Goal: Information Seeking & Learning: Learn about a topic

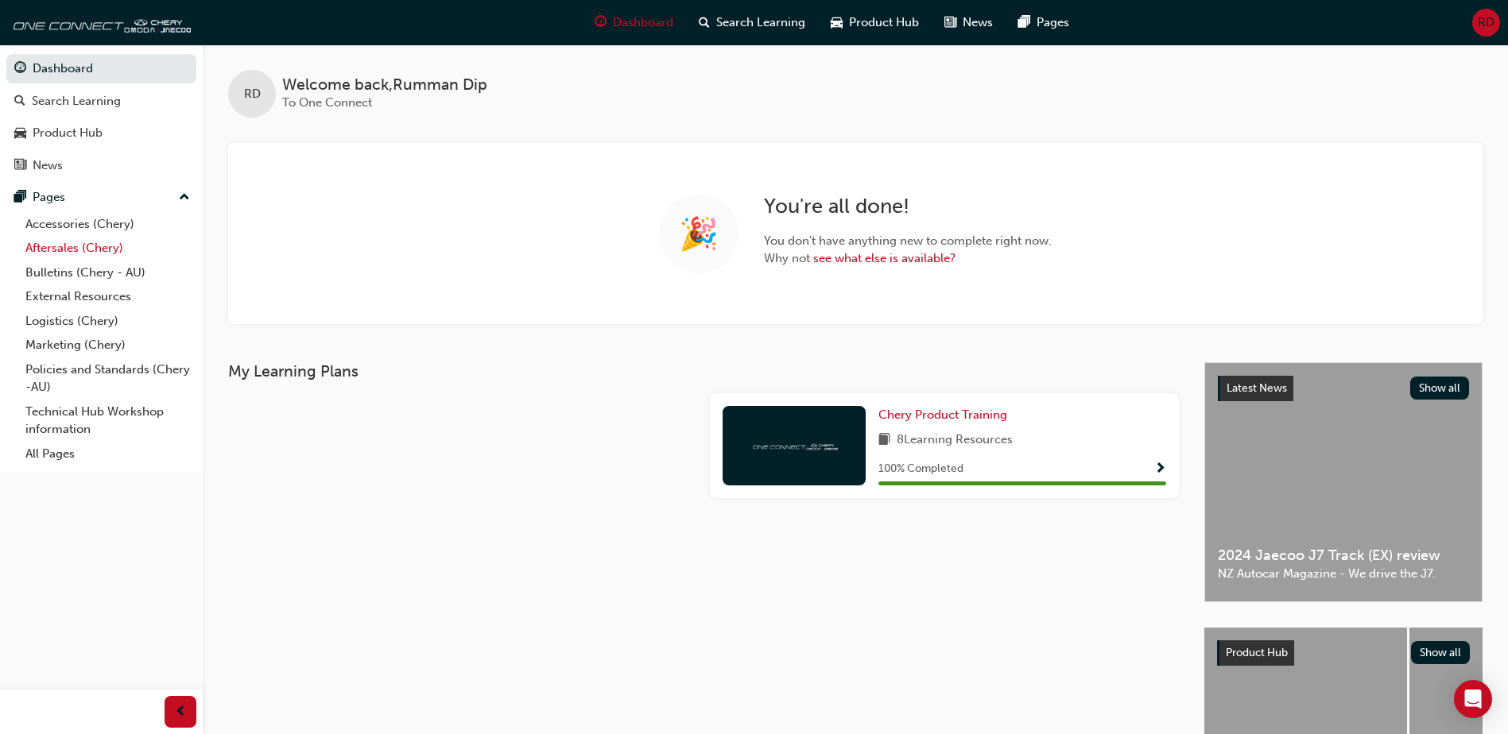
click at [71, 246] on link "Aftersales (Chery)" at bounding box center [107, 248] width 177 height 25
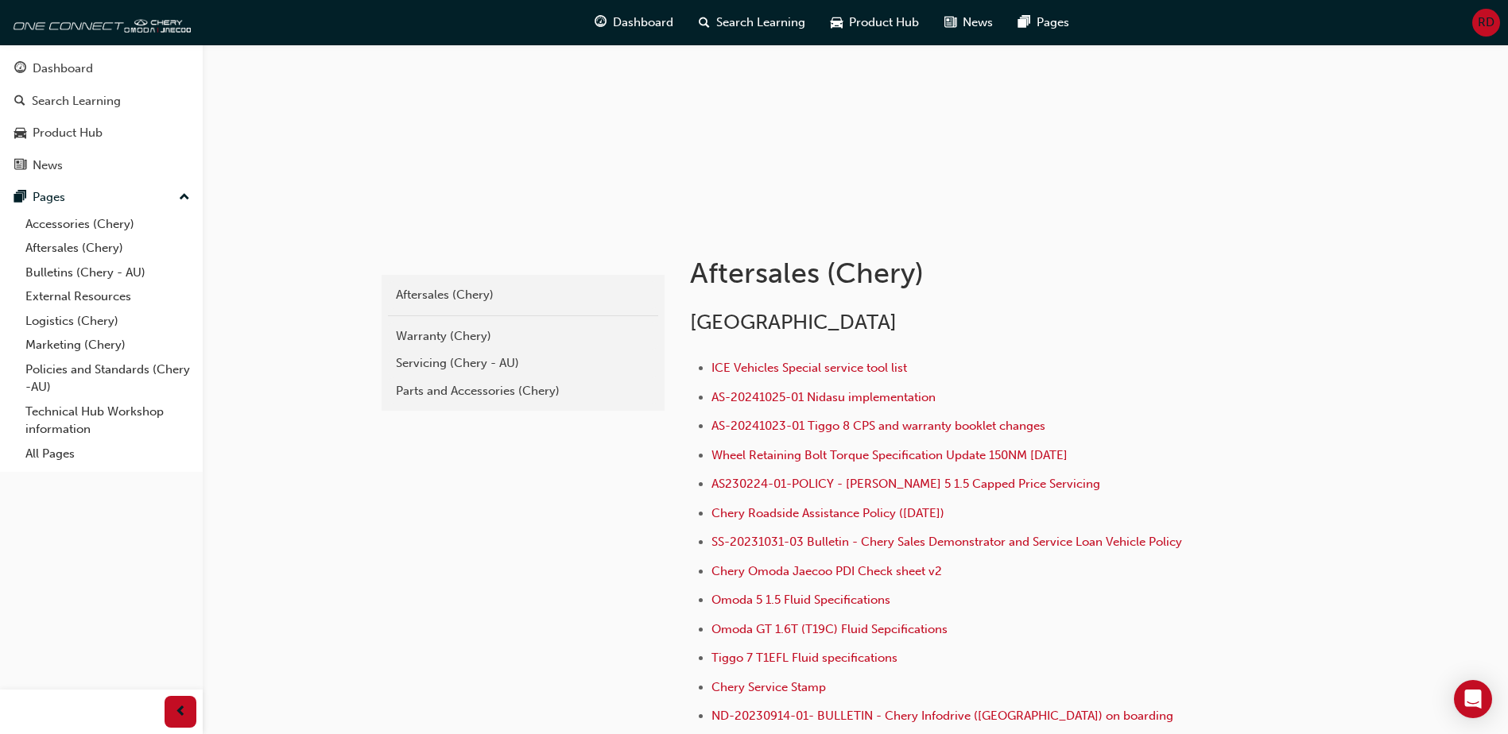
scroll to position [159, 0]
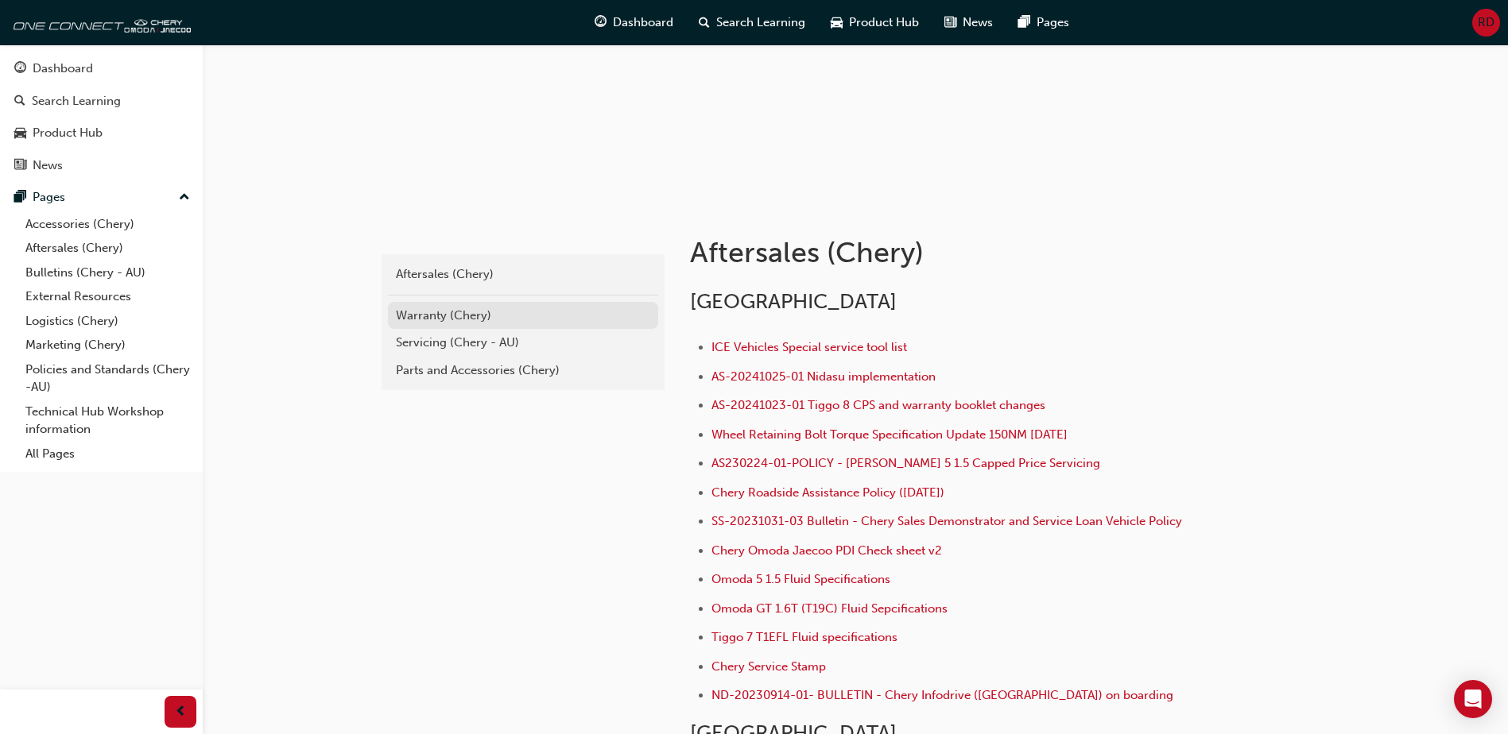
click at [428, 312] on div "Warranty (Chery)" at bounding box center [523, 316] width 254 height 18
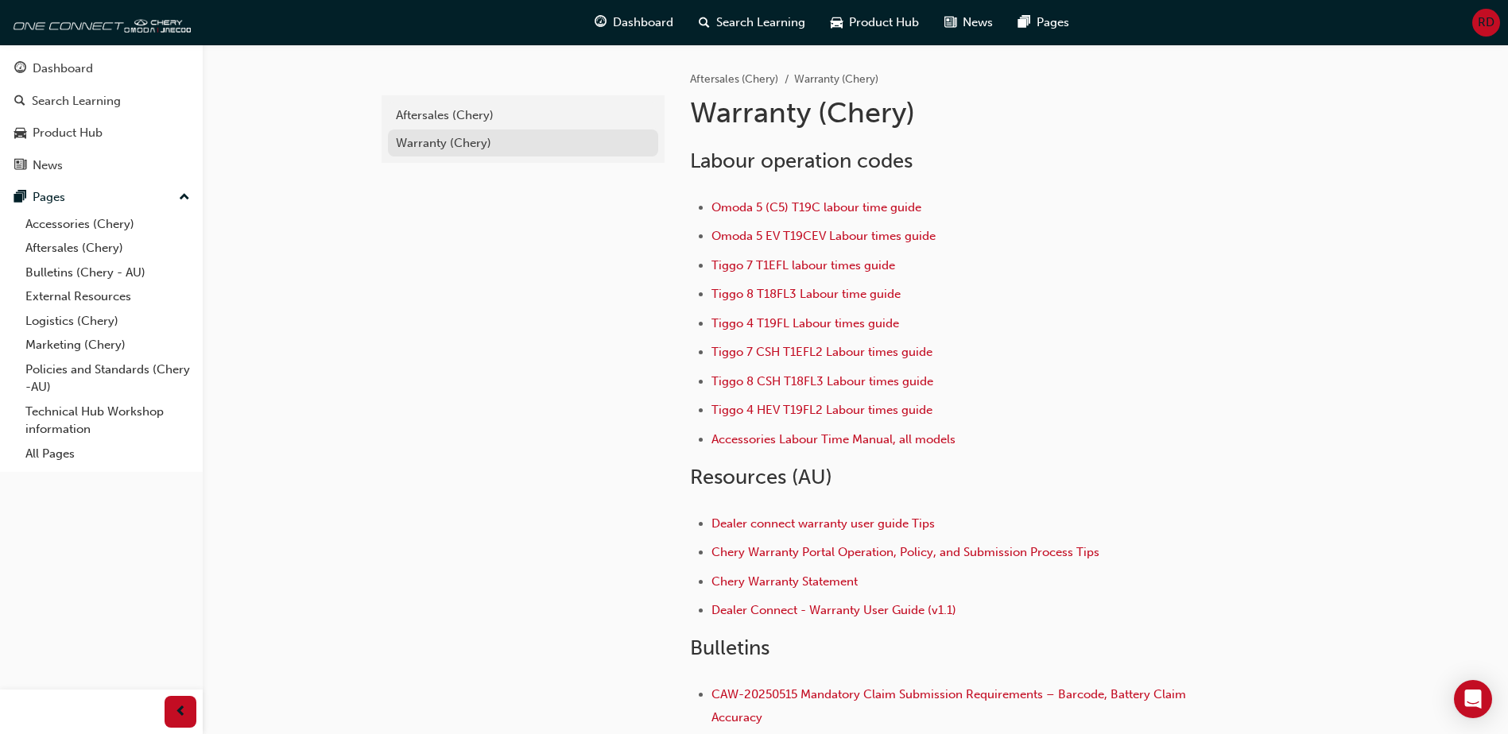
click at [447, 145] on div "Warranty (Chery)" at bounding box center [523, 143] width 254 height 18
click at [448, 114] on div "Aftersales (Chery)" at bounding box center [523, 116] width 254 height 18
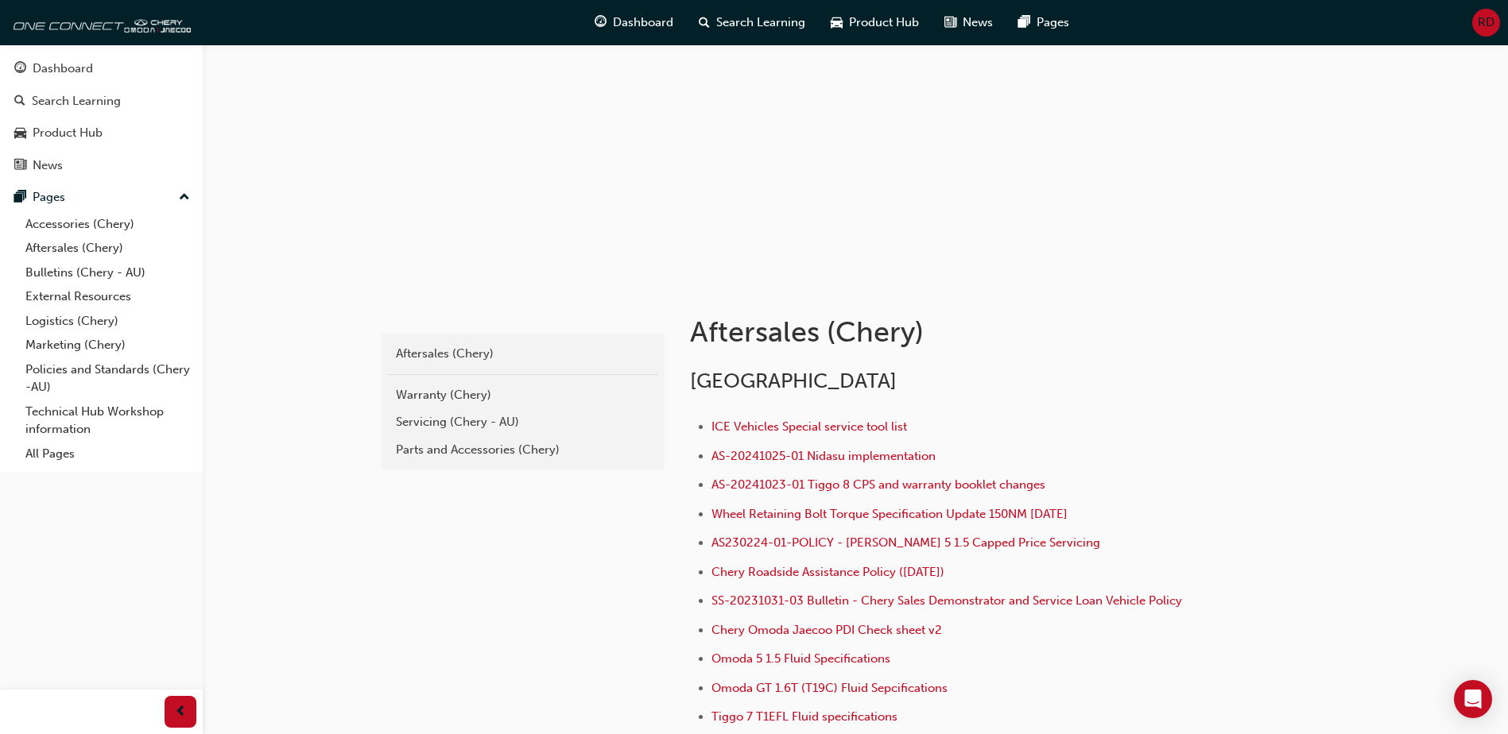
scroll to position [159, 0]
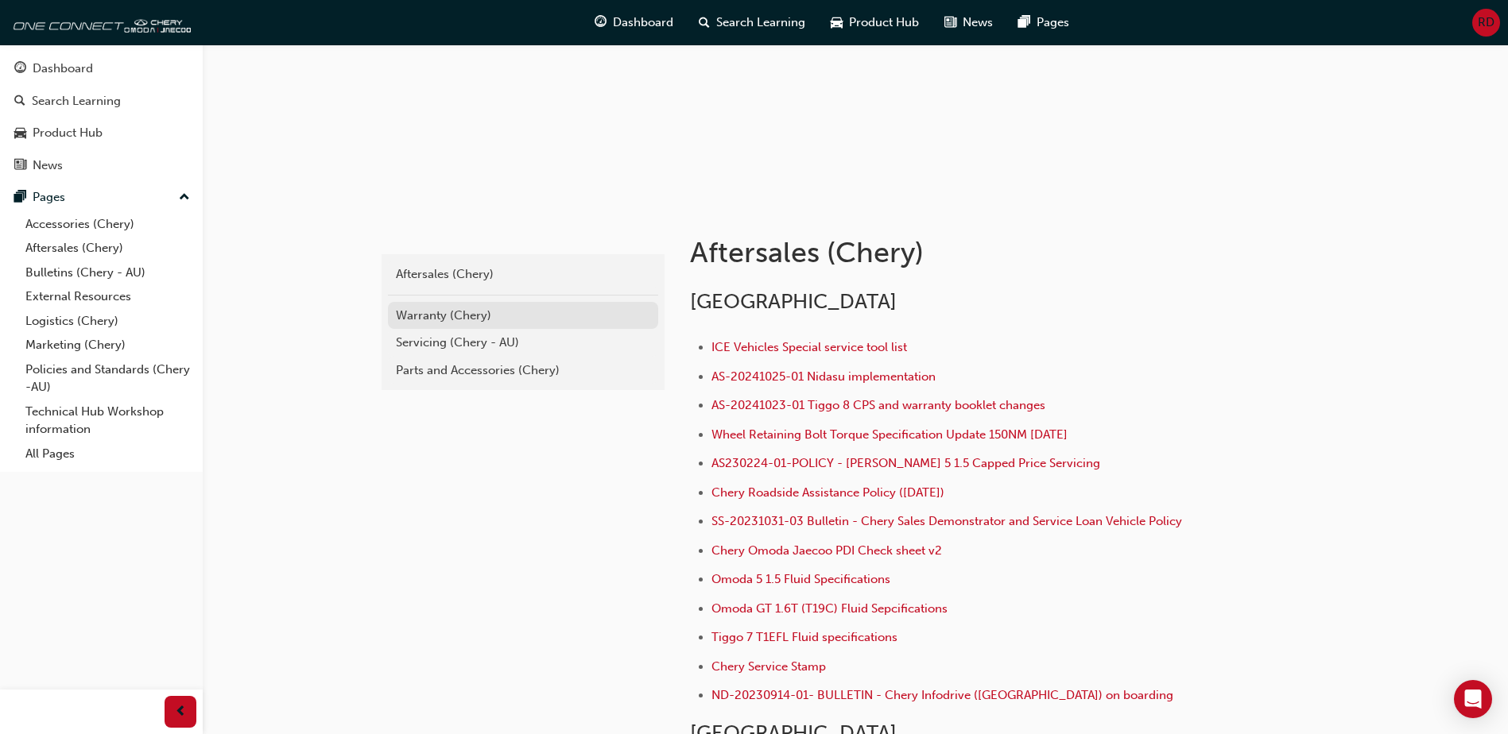
click at [465, 312] on div "Warranty (Chery)" at bounding box center [523, 316] width 254 height 18
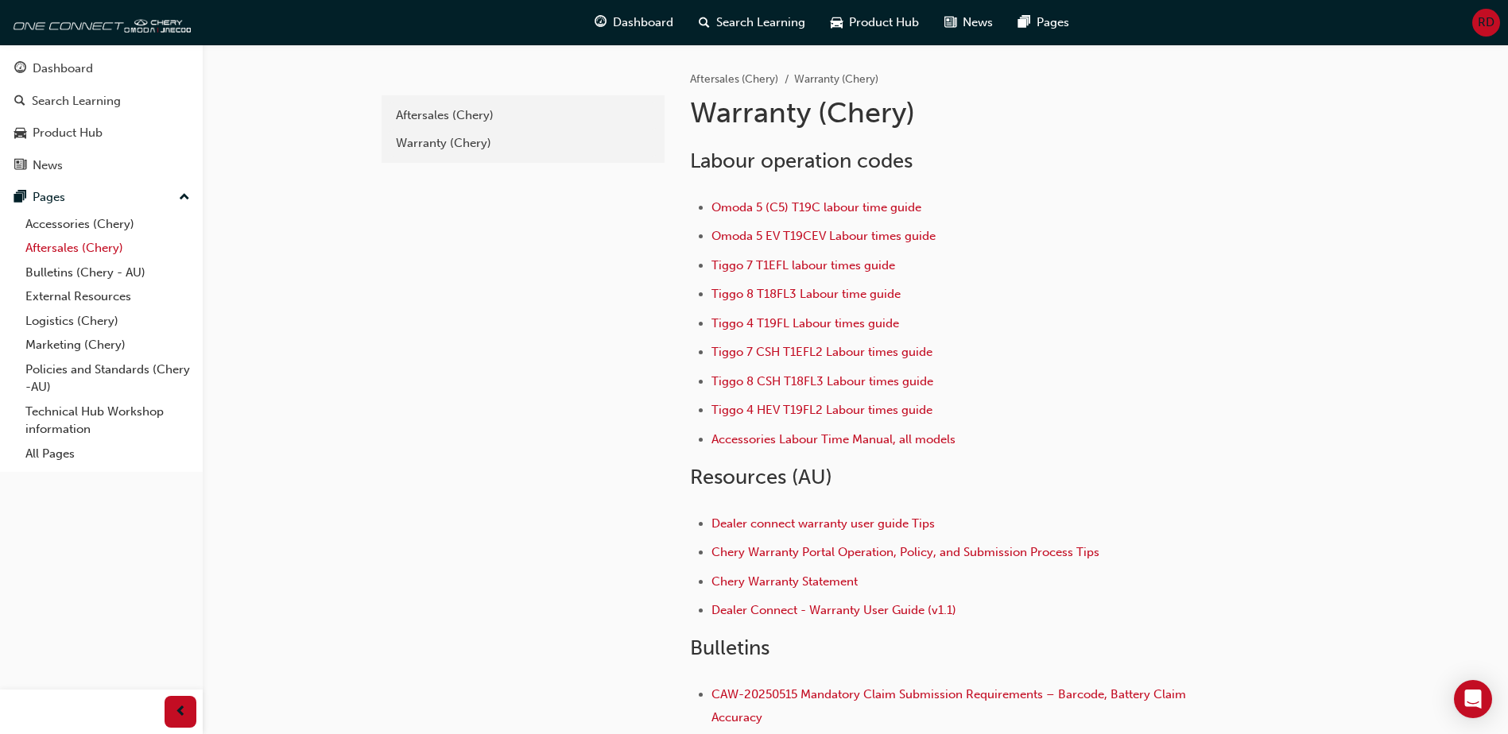
click at [67, 252] on link "Aftersales (Chery)" at bounding box center [107, 248] width 177 height 25
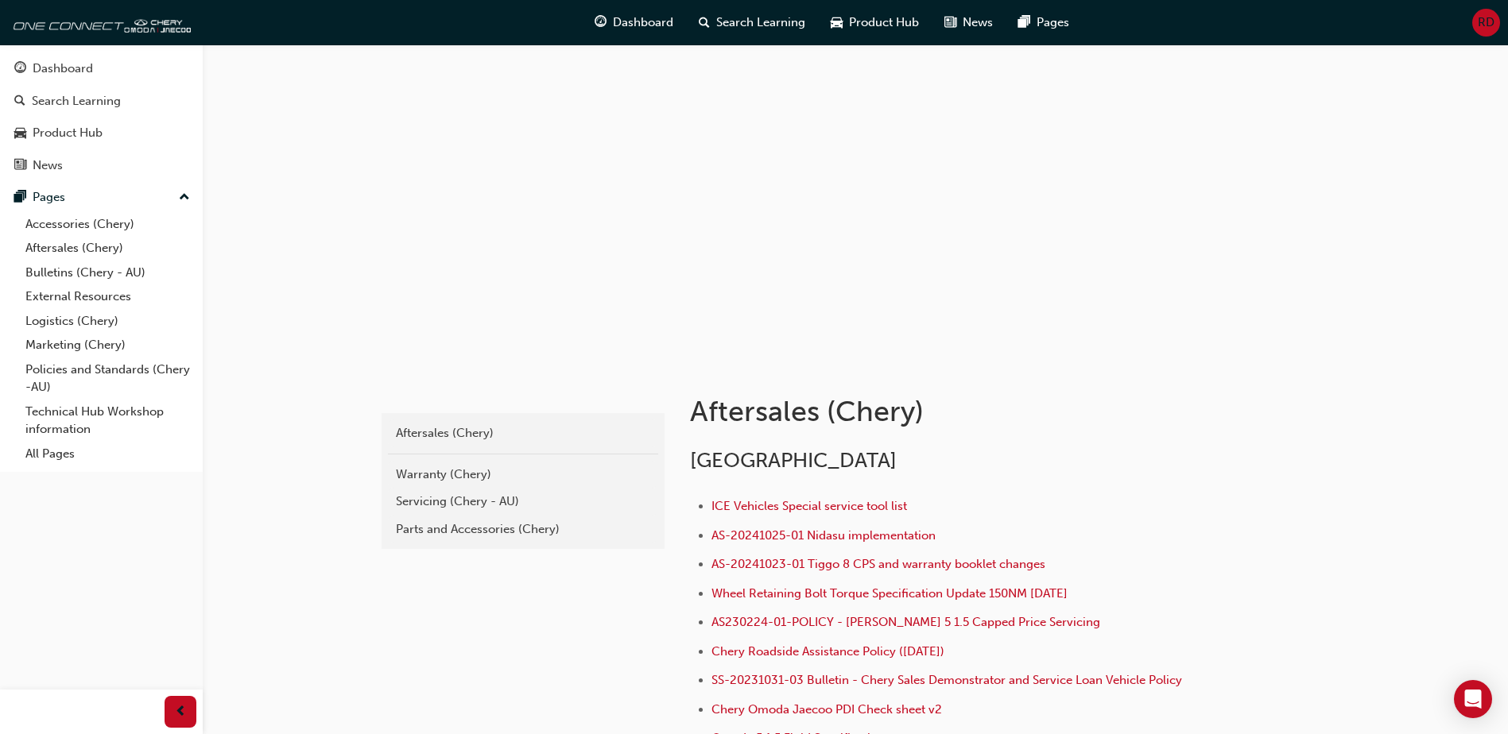
scroll to position [79, 0]
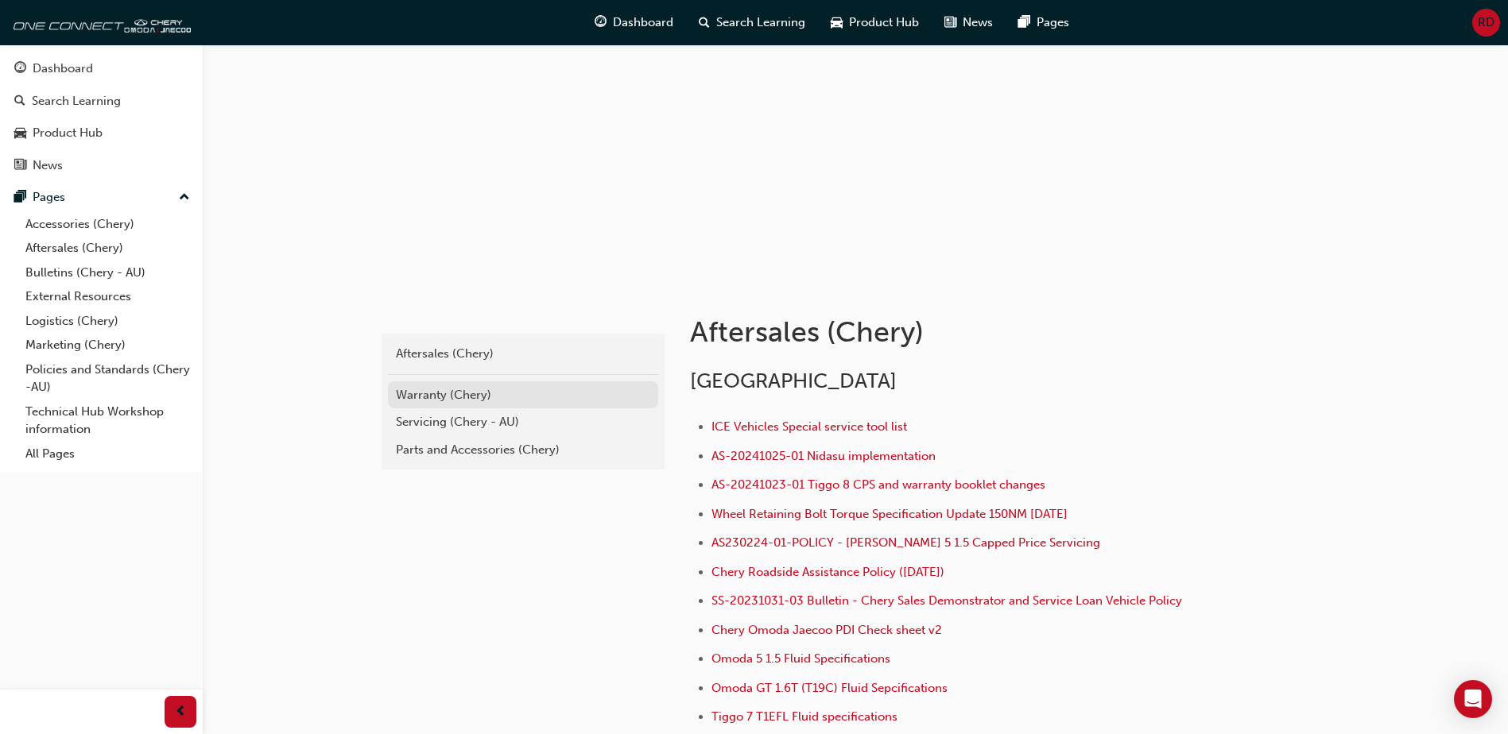
click at [436, 395] on div "Warranty (Chery)" at bounding box center [523, 395] width 254 height 18
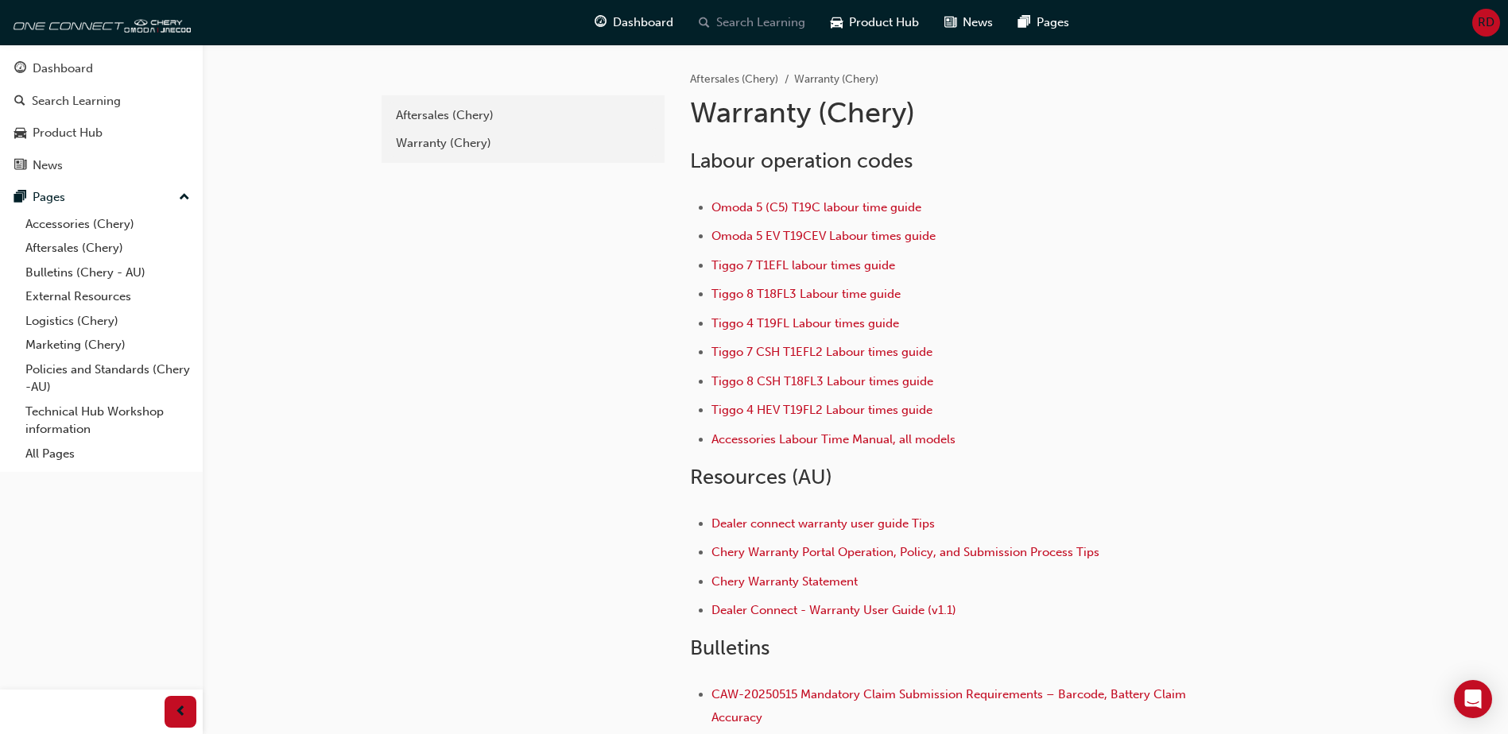
click at [726, 21] on span "Search Learning" at bounding box center [760, 23] width 89 height 18
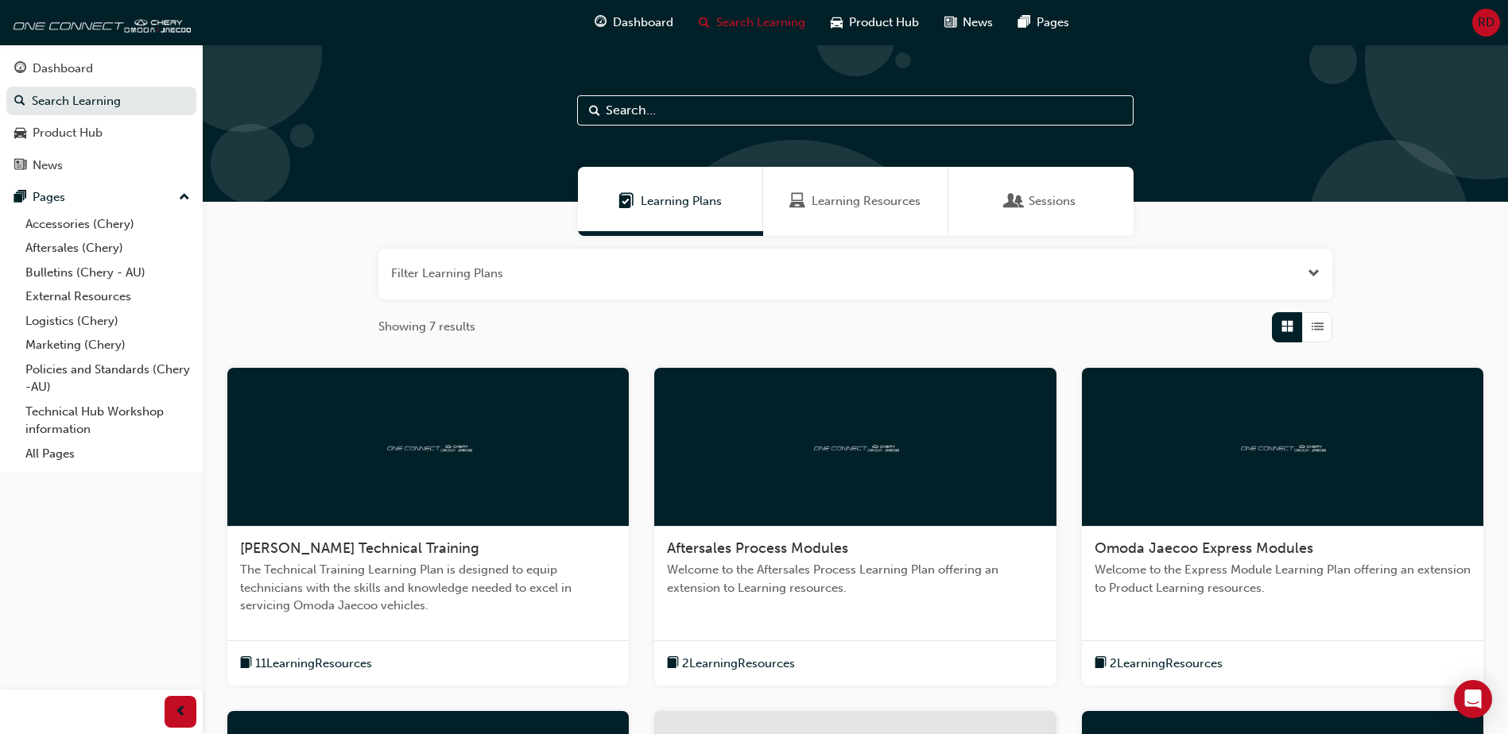
click at [830, 203] on span "Learning Resources" at bounding box center [866, 201] width 109 height 18
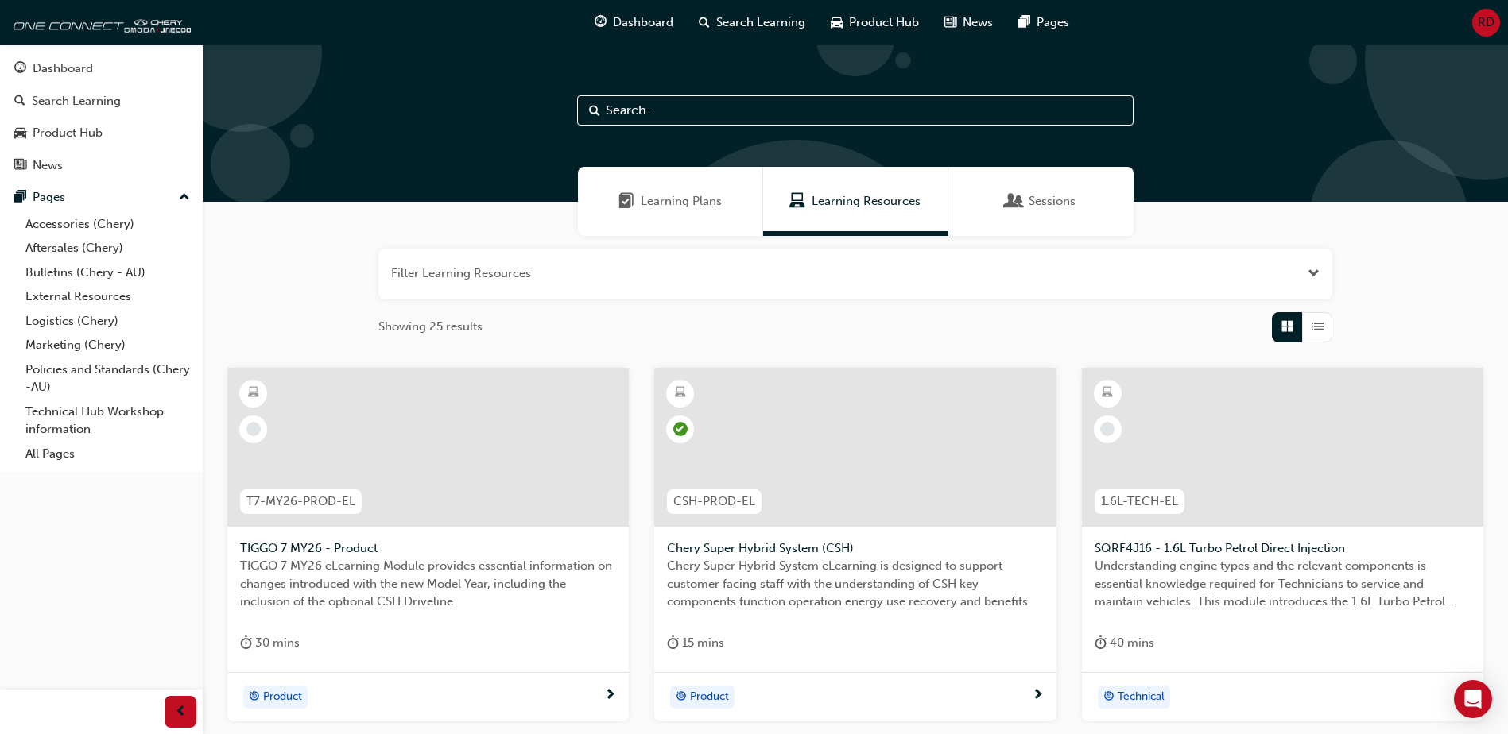
click at [676, 115] on input "text" at bounding box center [855, 110] width 556 height 30
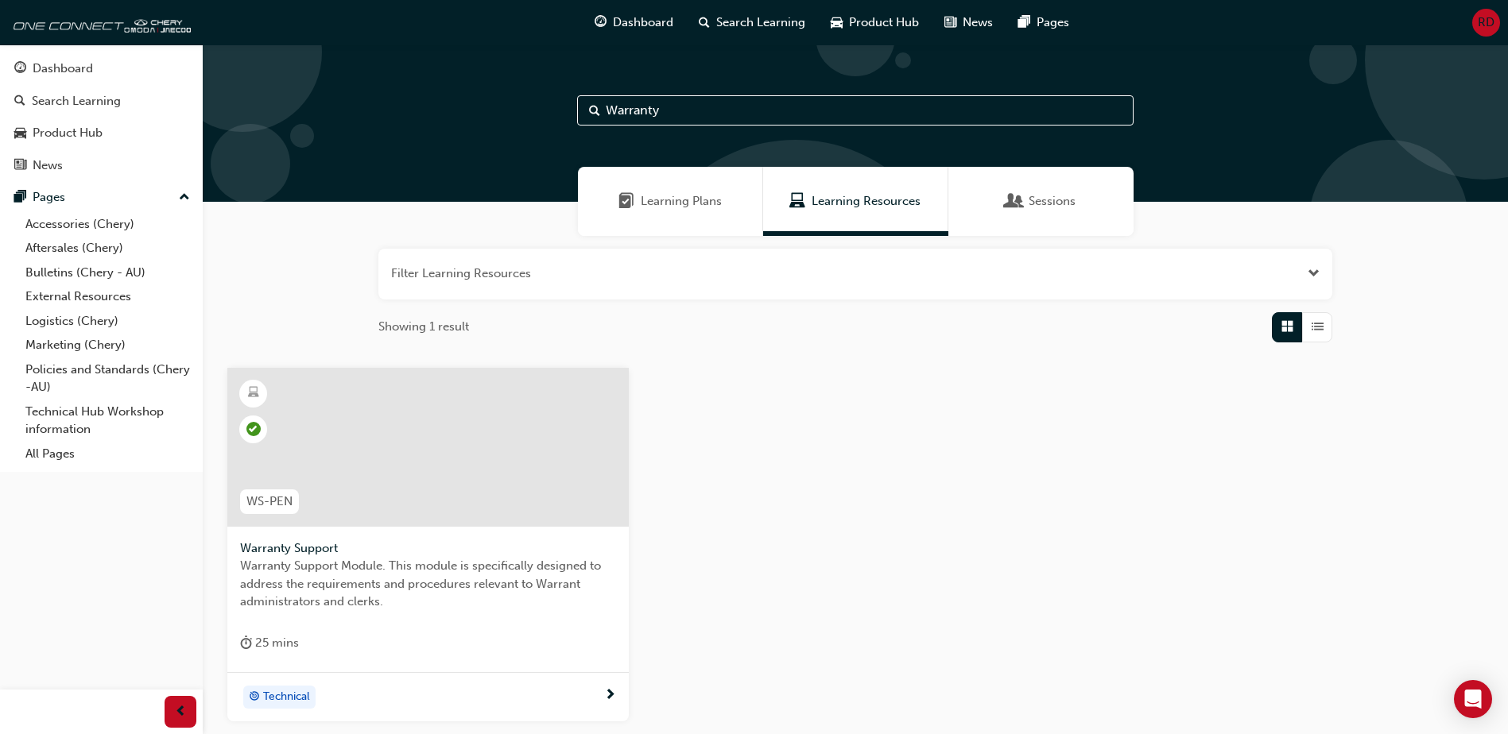
scroll to position [79, 0]
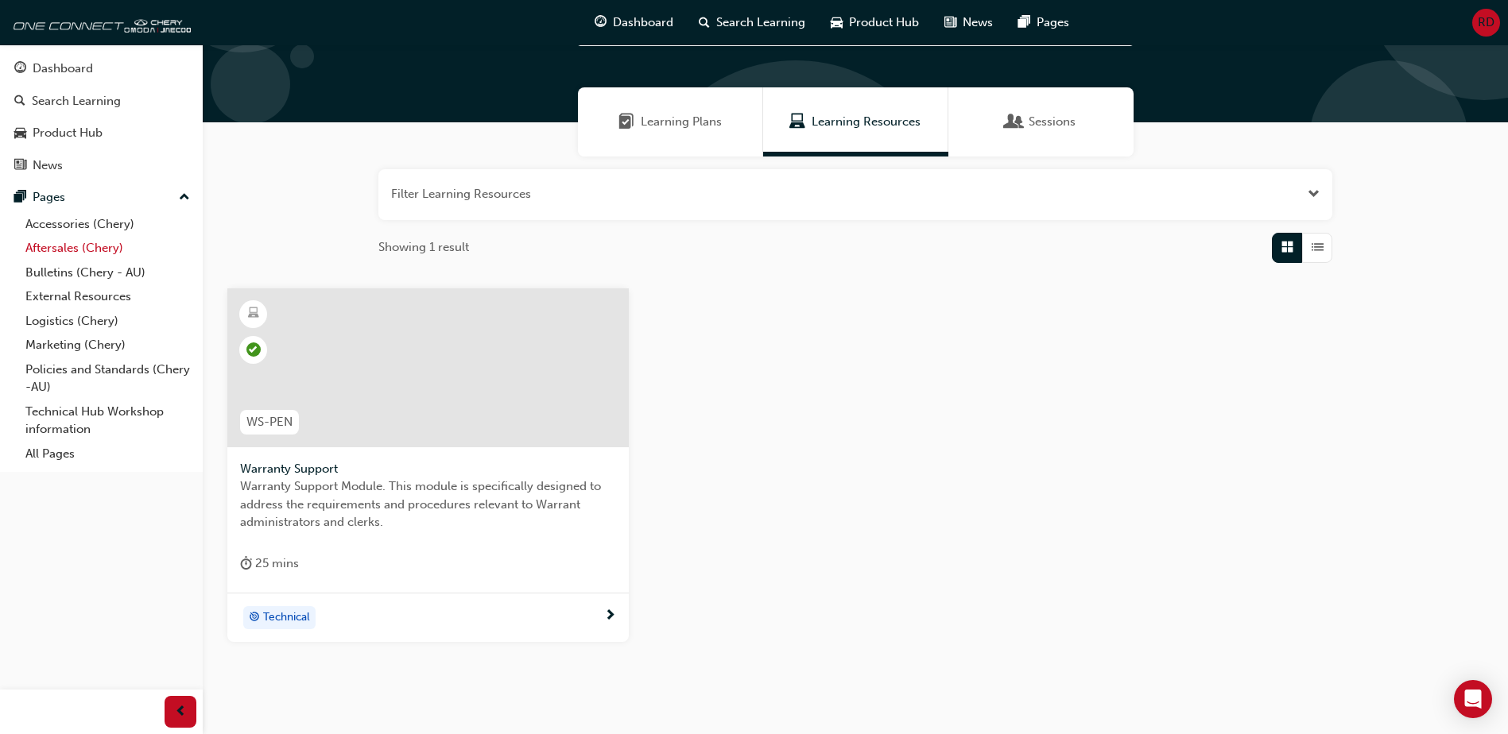
type input "Warranty"
click at [111, 253] on link "Aftersales (Chery)" at bounding box center [107, 248] width 177 height 25
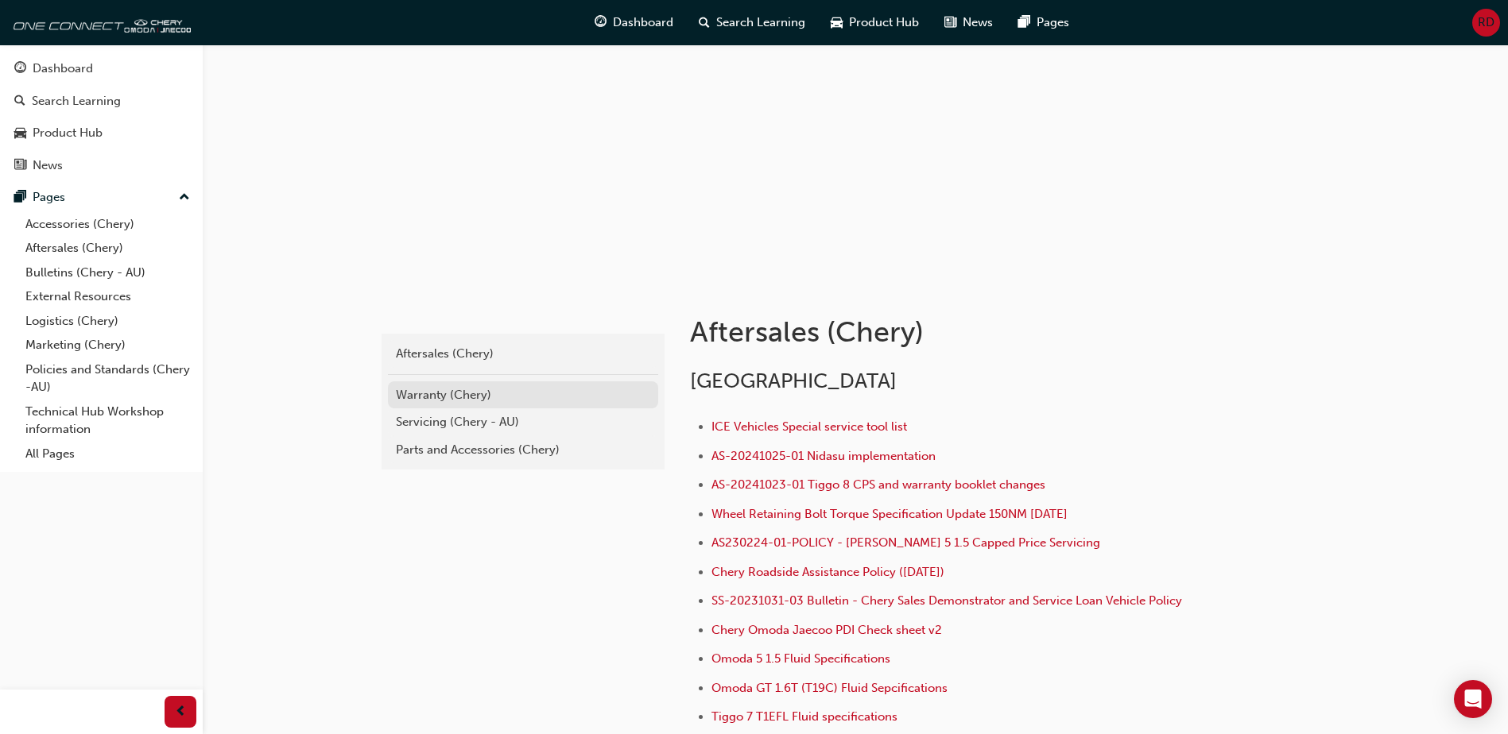
click at [419, 393] on div "Warranty (Chery)" at bounding box center [523, 395] width 254 height 18
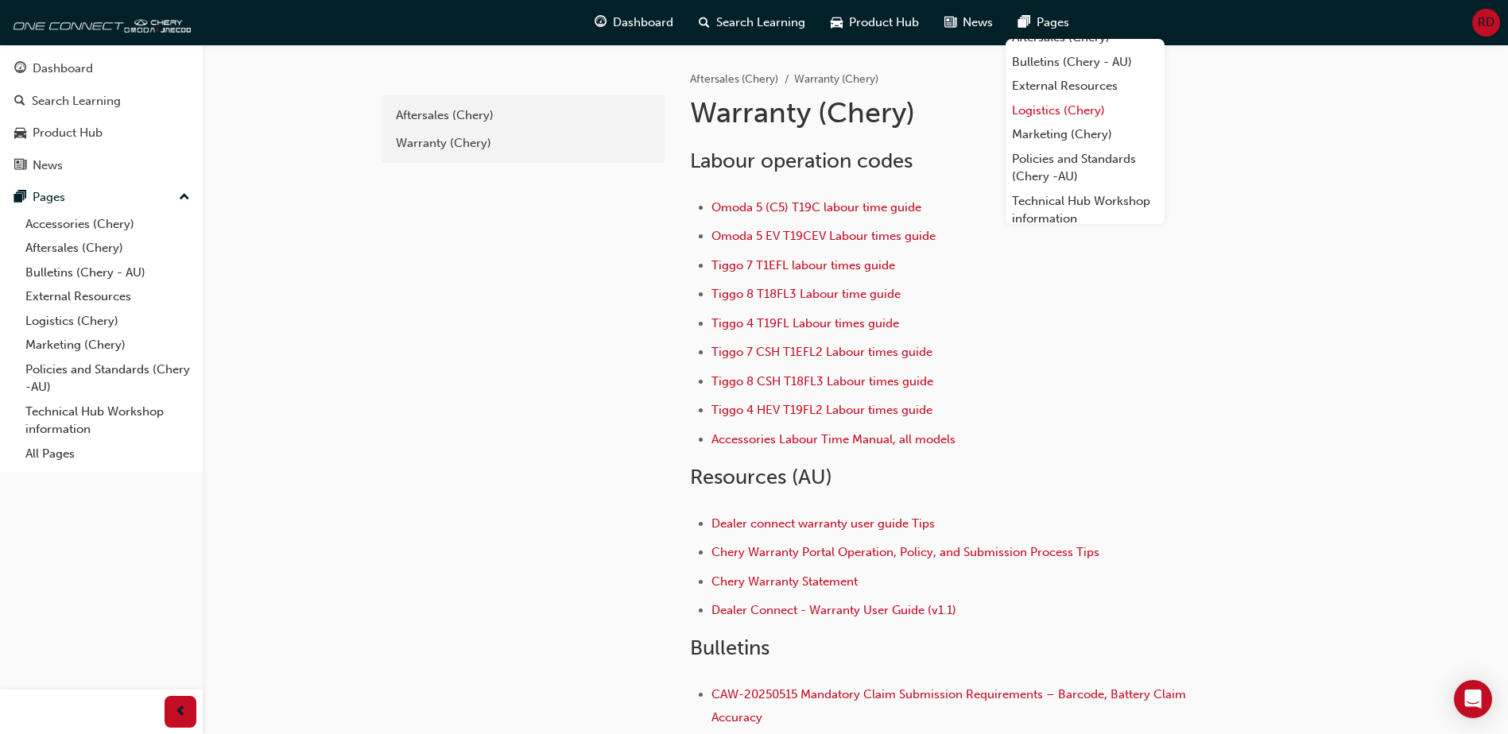
scroll to position [68, 0]
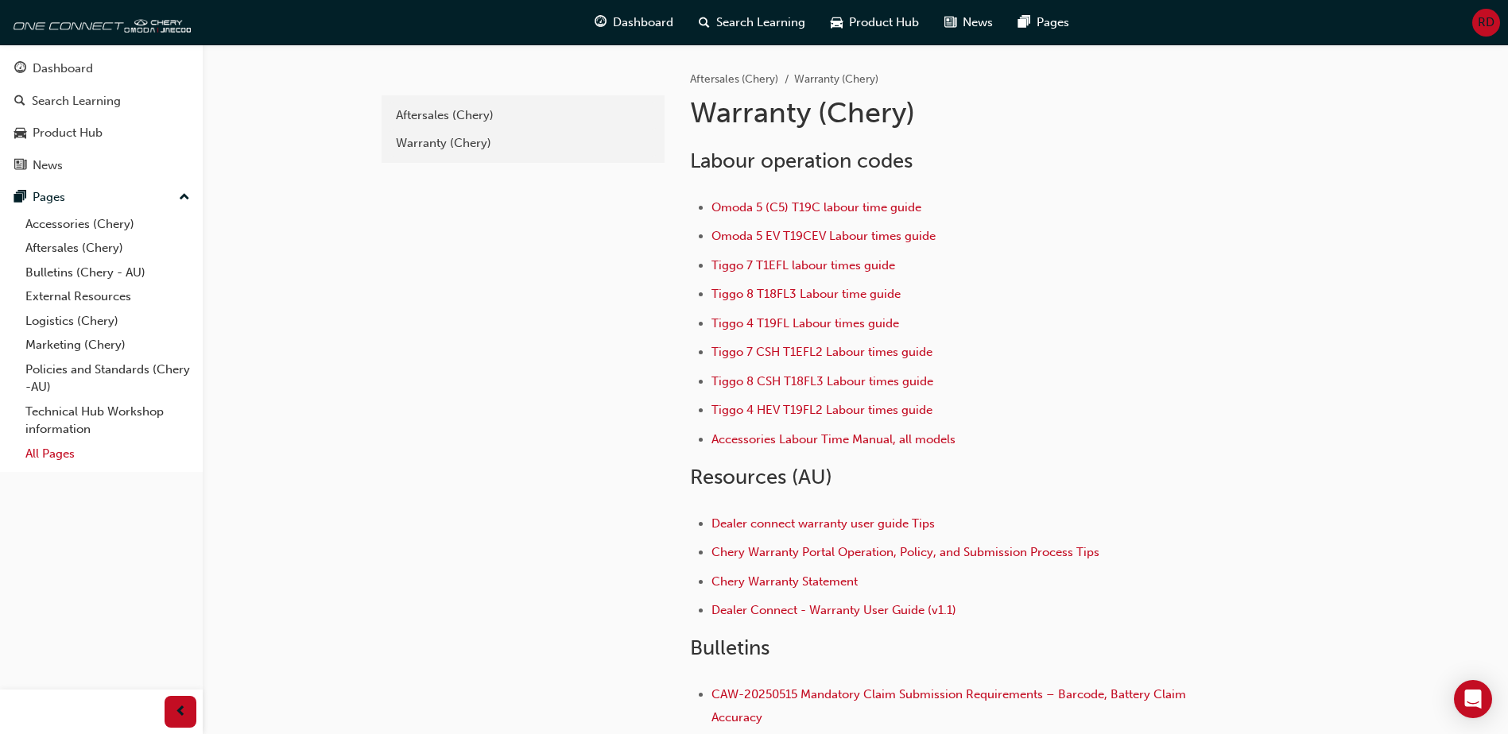
click at [52, 455] on link "All Pages" at bounding box center [107, 454] width 177 height 25
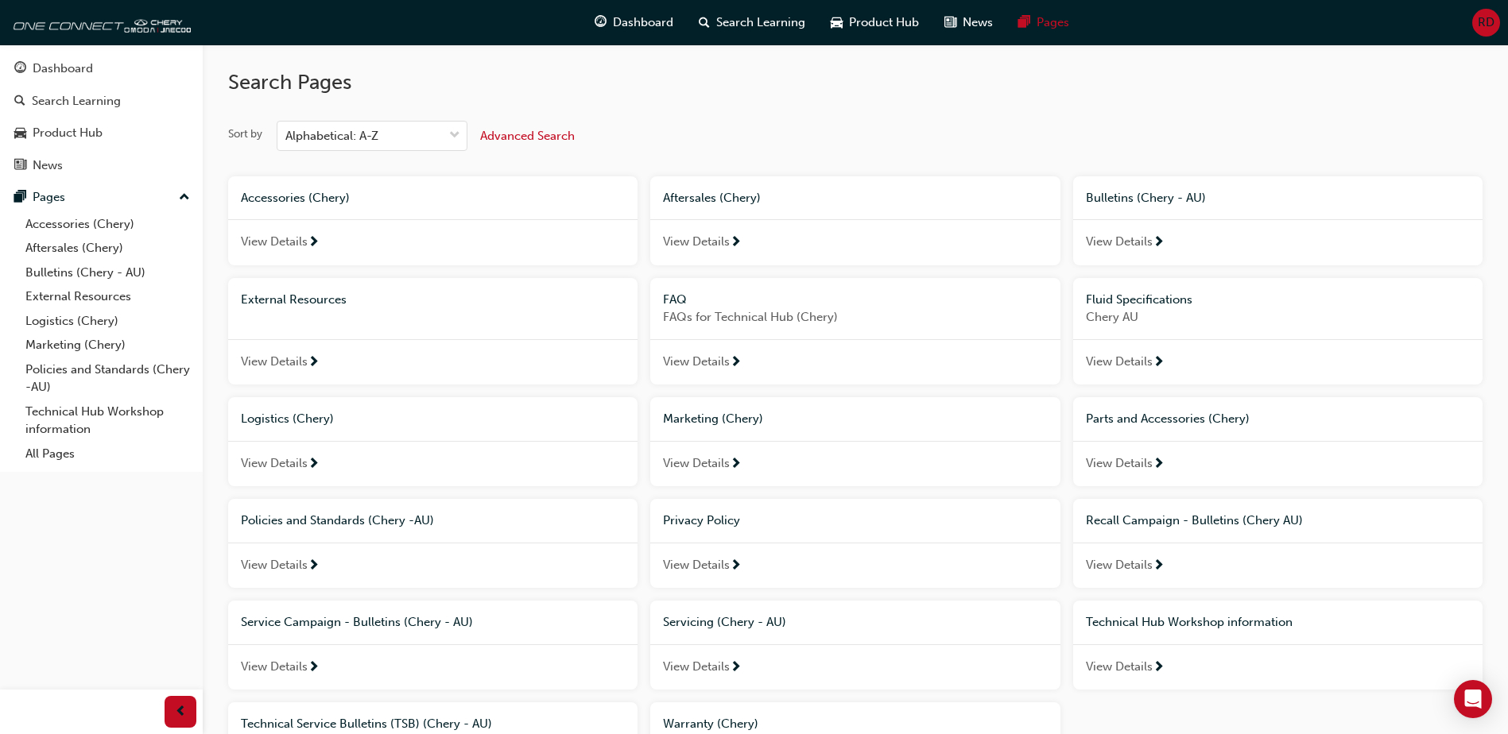
click at [707, 105] on div "Search Pages Sort by Alphabetical: A-Z Advanced Search Accessories (Chery) View…" at bounding box center [855, 425] width 1254 height 760
click at [112, 77] on div "Dashboard" at bounding box center [101, 69] width 174 height 20
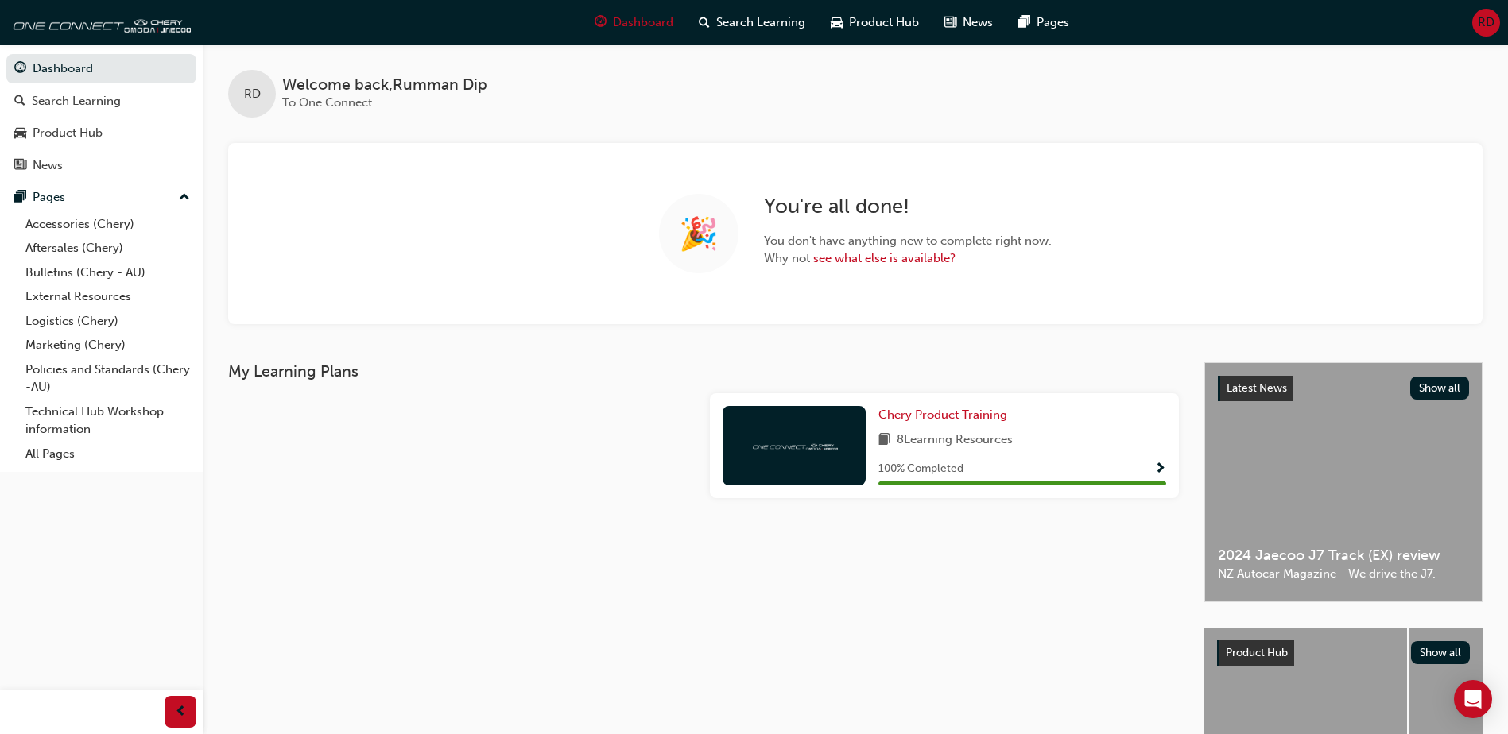
click at [680, 652] on div "My Learning Plans Chery Product Training 8 Learning Resources 100 % Completed" at bounding box center [716, 608] width 976 height 493
click at [111, 274] on link "Bulletins (Chery - AU)" at bounding box center [107, 273] width 177 height 25
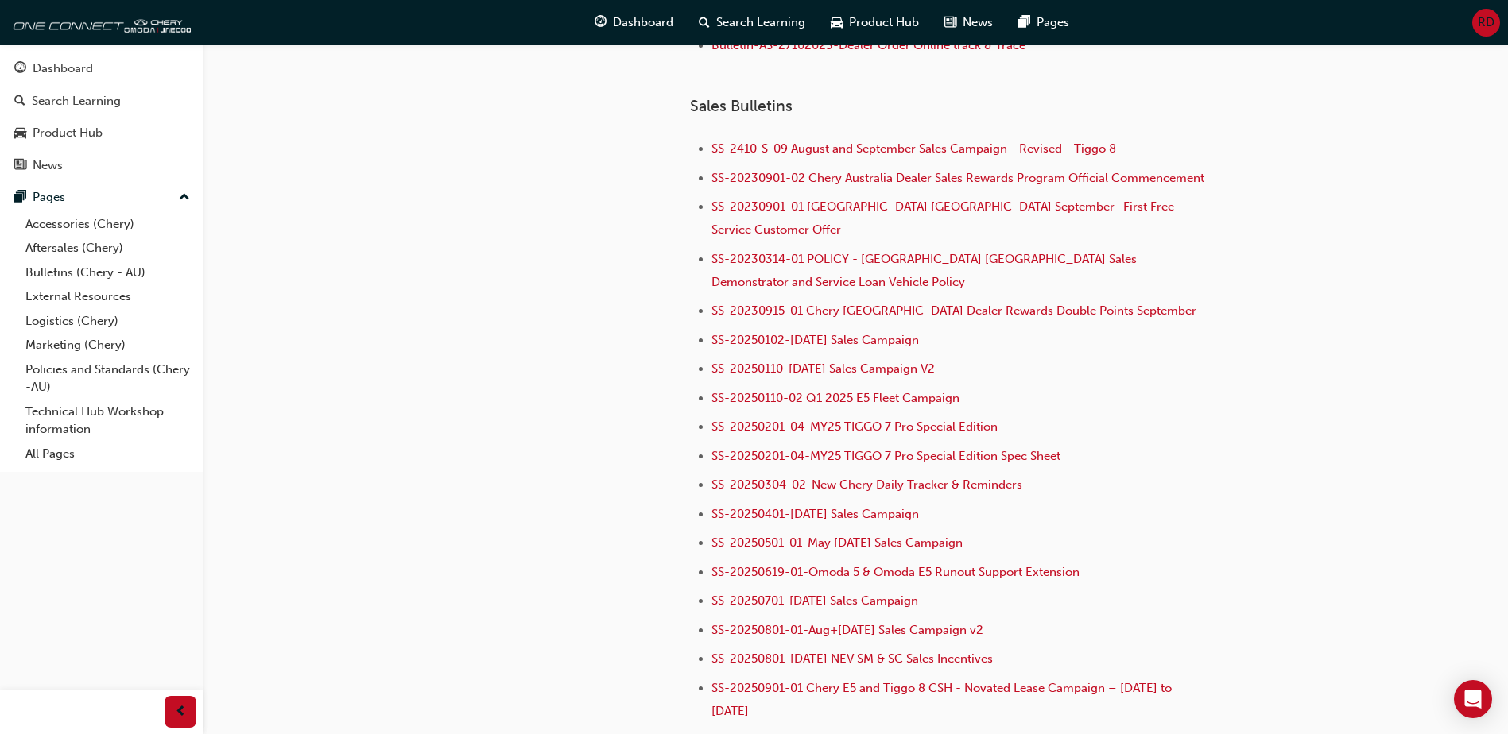
scroll to position [1270, 0]
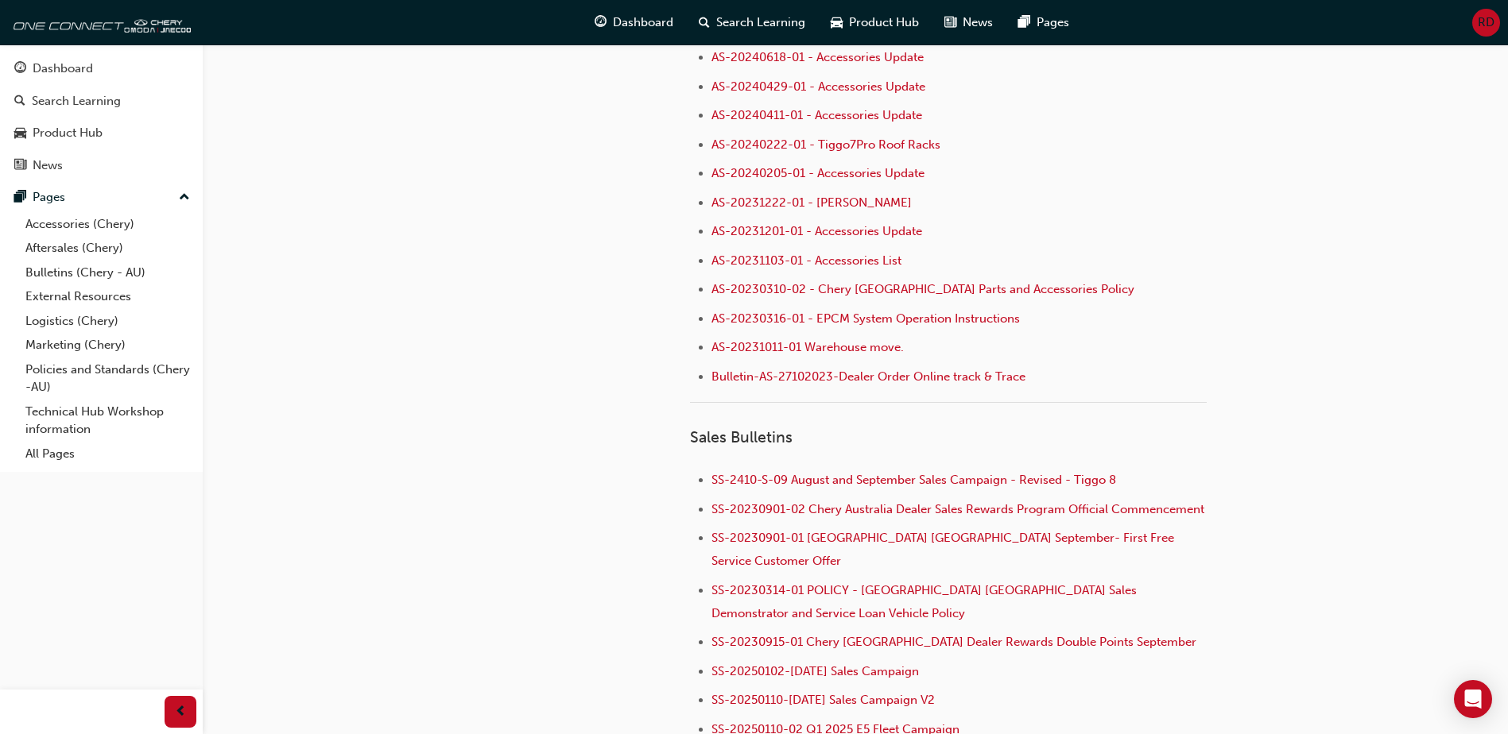
click at [143, 541] on div "Dashboard Search Learning Product Hub News Pages Pages Accessories (Chery) Afte…" at bounding box center [101, 347] width 203 height 695
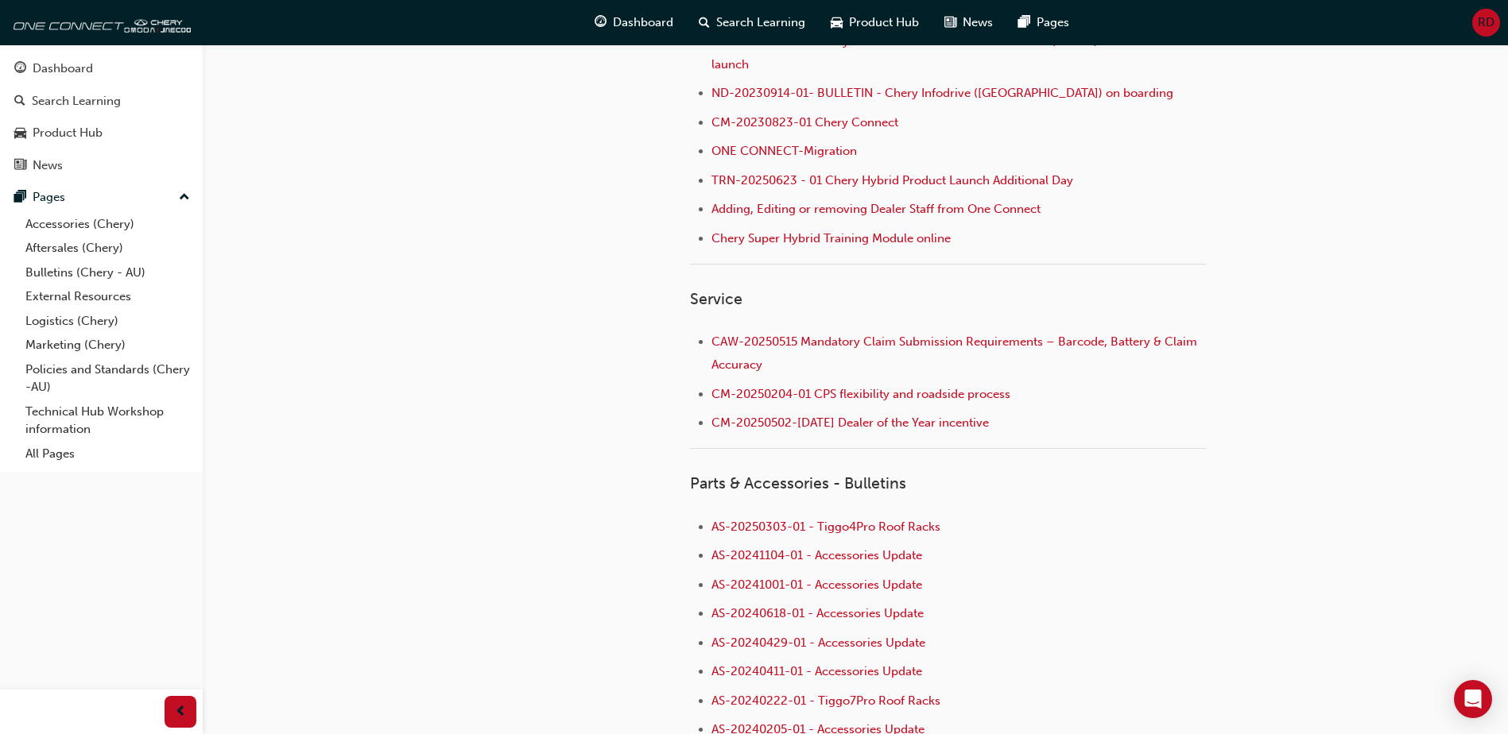
scroll to position [0, 0]
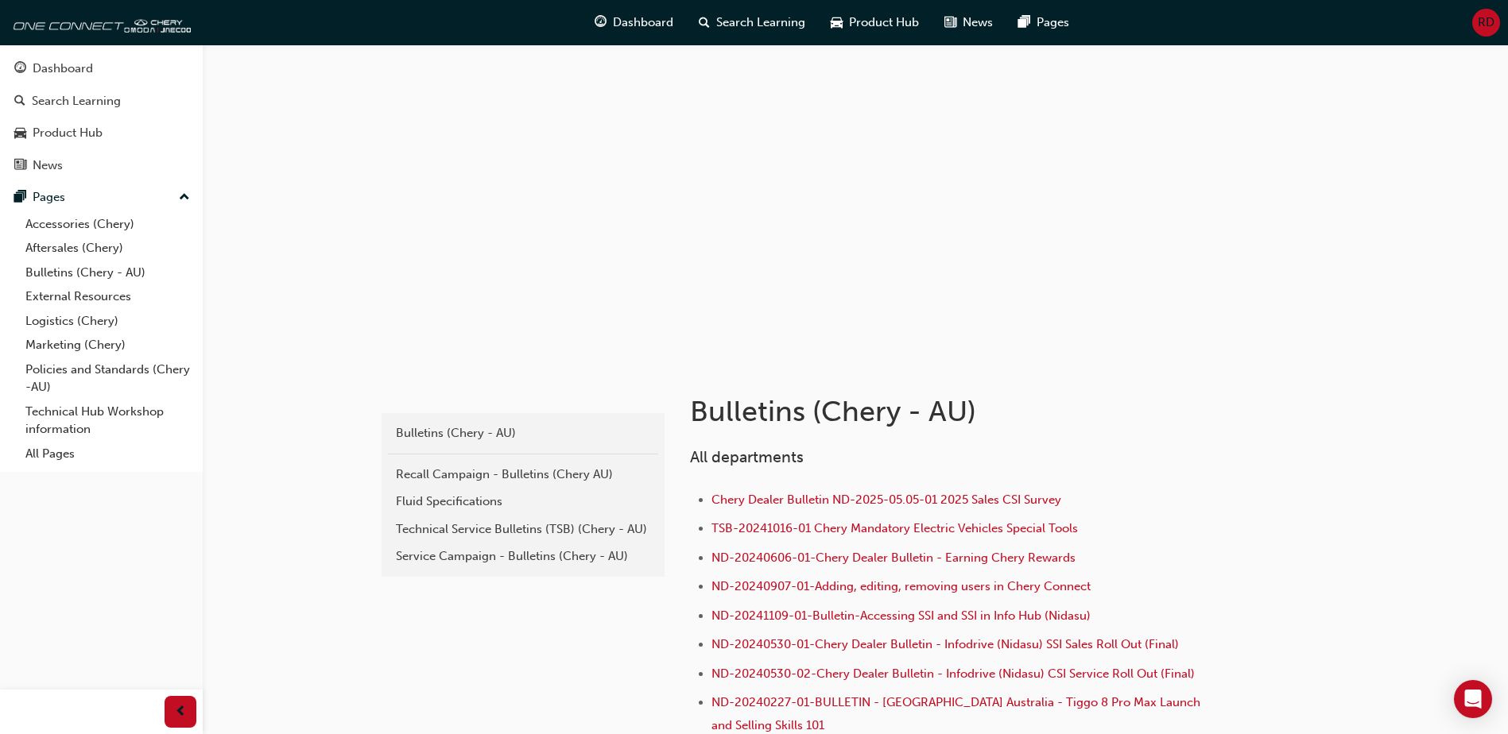
click at [122, 540] on div "Dashboard Search Learning Product Hub News Pages Pages Accessories (Chery) Afte…" at bounding box center [101, 347] width 203 height 695
